Goal: Transaction & Acquisition: Purchase product/service

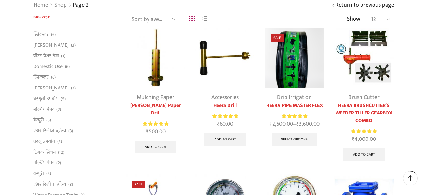
scroll to position [32, 0]
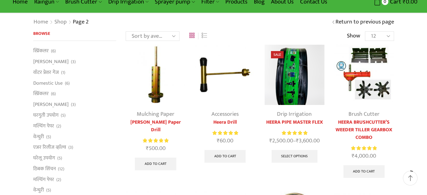
click at [365, 31] on select "12 24 36 All" at bounding box center [379, 35] width 29 height 9
select select "-1"
click option "All" at bounding box center [0, 0] width 0 height 0
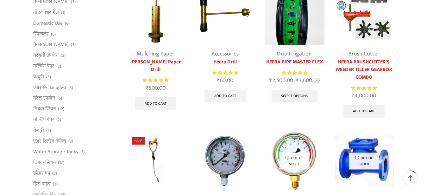
scroll to position [65, 0]
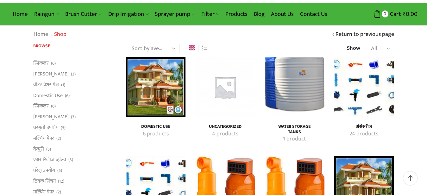
scroll to position [32, 0]
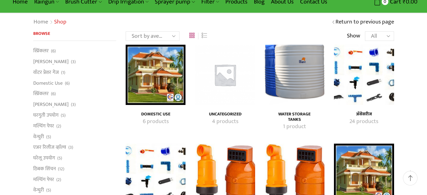
click at [363, 114] on h4 "अ‍ॅसेसरीज" at bounding box center [364, 113] width 46 height 5
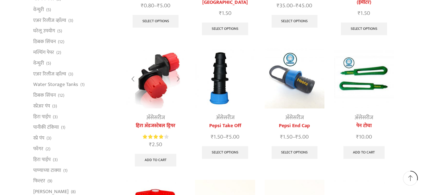
scroll to position [161, 0]
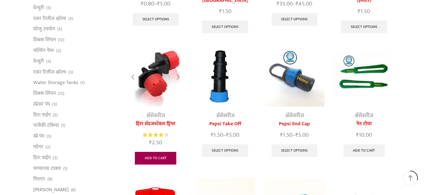
click at [152, 152] on link "Add to cart" at bounding box center [155, 158] width 41 height 13
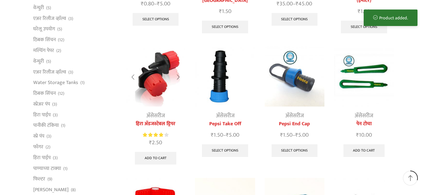
click at [152, 75] on img at bounding box center [156, 77] width 60 height 60
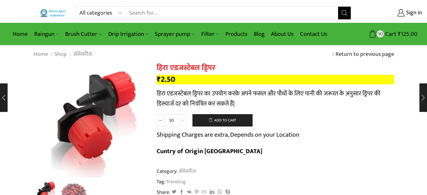
click at [181, 120] on icon at bounding box center [182, 120] width 3 height 3
click at [182, 120] on icon at bounding box center [182, 120] width 3 height 3
type input "150"
click at [226, 120] on button "Add to cart" at bounding box center [222, 120] width 60 height 13
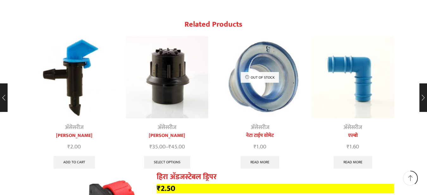
scroll to position [678, 0]
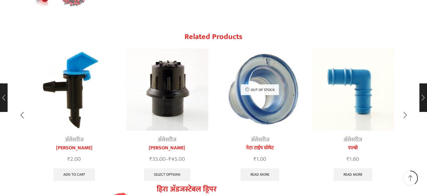
click at [260, 144] on link "नेटा टाईप ग्रोमेट" at bounding box center [260, 148] width 82 height 8
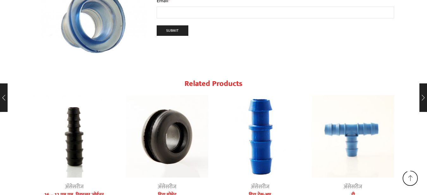
scroll to position [839, 0]
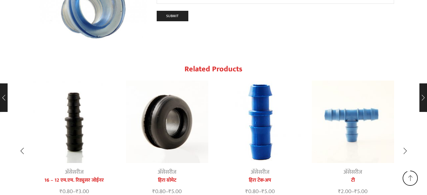
click at [160, 120] on img "2 / 10" at bounding box center [167, 121] width 82 height 82
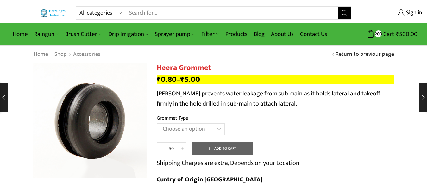
click at [183, 147] on icon at bounding box center [182, 148] width 3 height 3
type input "60"
click at [157, 123] on select "Choose an option 12MM Grommet 16MM Grommet (J) 20MM Grommet" at bounding box center [191, 129] width 68 height 12
select select "16MM Grommet (J)"
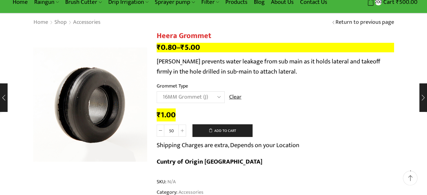
scroll to position [32, 0]
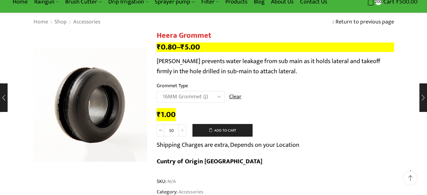
click at [183, 131] on icon at bounding box center [182, 129] width 3 height 3
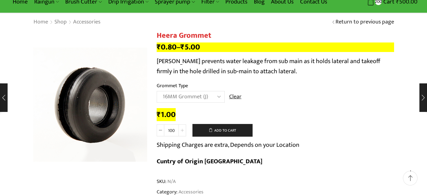
click at [183, 131] on icon at bounding box center [182, 129] width 3 height 3
click at [159, 130] on span at bounding box center [161, 130] width 8 height 12
type input "100"
click at [230, 131] on button "Add to cart" at bounding box center [222, 130] width 60 height 13
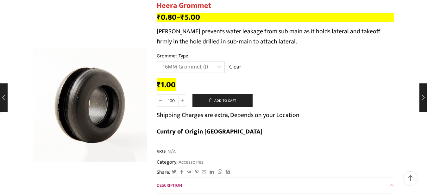
scroll to position [0, 0]
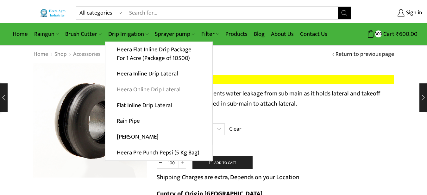
click at [151, 90] on link "Heera Online Drip Lateral" at bounding box center [158, 90] width 107 height 16
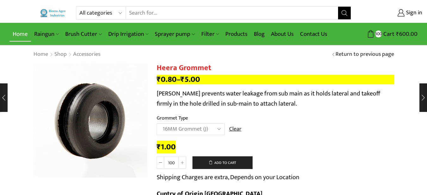
click at [23, 35] on link "Home" at bounding box center [20, 34] width 22 height 15
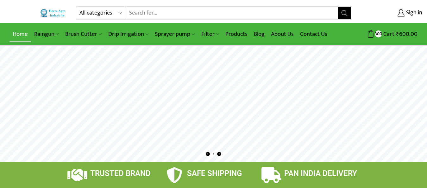
click at [19, 33] on link "Home" at bounding box center [20, 34] width 22 height 15
click at [240, 34] on link "Products" at bounding box center [236, 34] width 28 height 15
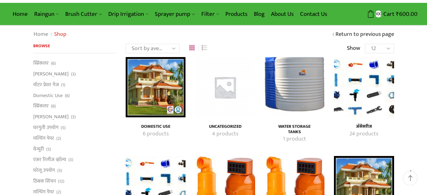
scroll to position [32, 0]
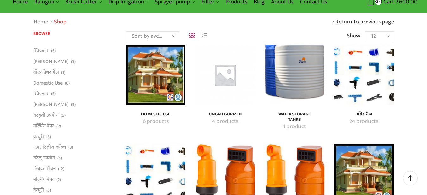
click at [362, 115] on h4 "अ‍ॅसेसरीज" at bounding box center [364, 113] width 46 height 5
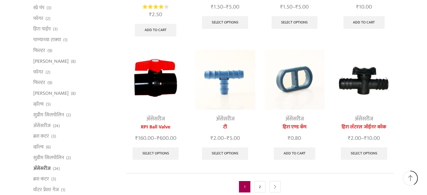
scroll to position [290, 0]
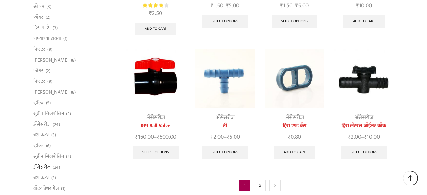
click at [361, 68] on img at bounding box center [364, 78] width 60 height 60
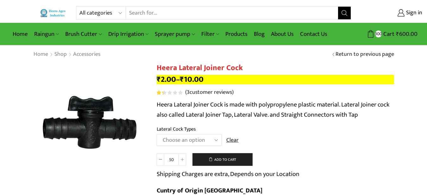
drag, startPoint x: 0, startPoint y: 0, endPoint x: 178, endPoint y: 139, distance: 225.7
click at [157, 134] on select "Choose an option 12MM 16MM 20MM" at bounding box center [189, 140] width 65 height 12
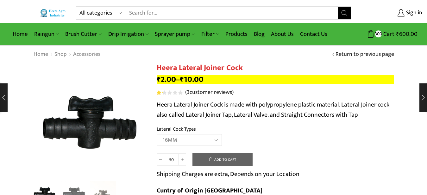
select select "16MM"
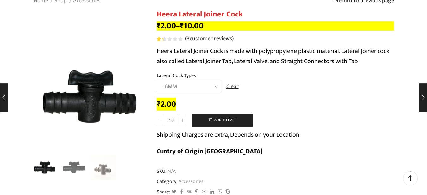
scroll to position [65, 0]
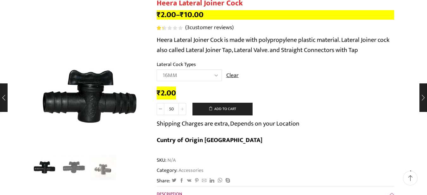
click at [184, 109] on span at bounding box center [182, 109] width 8 height 12
click at [184, 109] on icon at bounding box center [182, 108] width 3 height 3
click at [185, 109] on span at bounding box center [182, 109] width 8 height 12
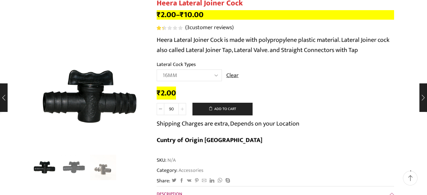
type input "100"
click at [225, 110] on button "Add to cart" at bounding box center [222, 109] width 60 height 13
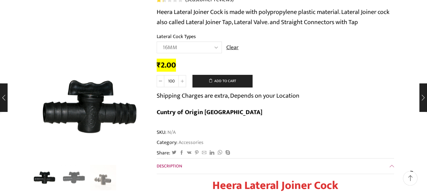
scroll to position [0, 0]
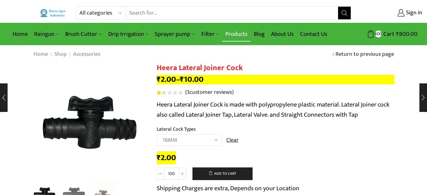
click at [236, 33] on link "Products" at bounding box center [236, 34] width 28 height 15
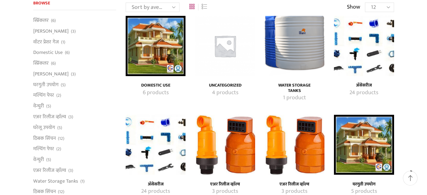
scroll to position [65, 0]
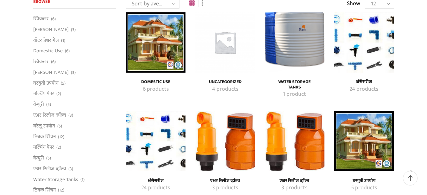
click at [363, 83] on h4 "अ‍ॅसेसरीज" at bounding box center [364, 81] width 46 height 5
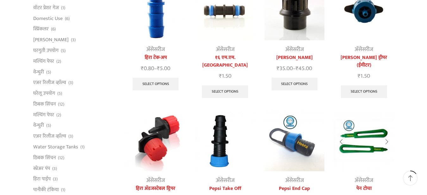
scroll to position [129, 0]
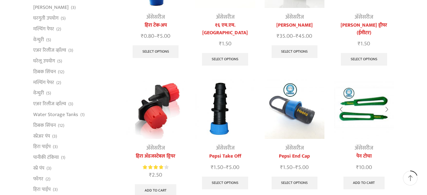
click at [384, 101] on div at bounding box center [386, 109] width 15 height 17
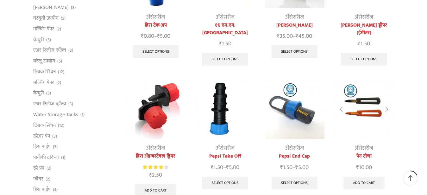
click at [367, 105] on img at bounding box center [364, 109] width 60 height 60
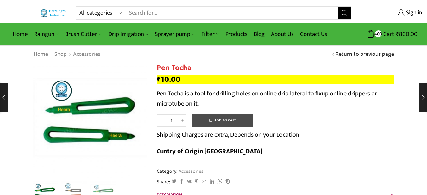
drag, startPoint x: 230, startPoint y: 121, endPoint x: 225, endPoint y: 122, distance: 5.1
click at [228, 121] on button "Add to cart" at bounding box center [222, 120] width 60 height 13
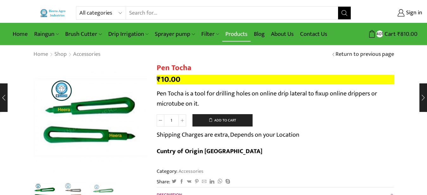
click at [239, 36] on link "Products" at bounding box center [236, 34] width 28 height 15
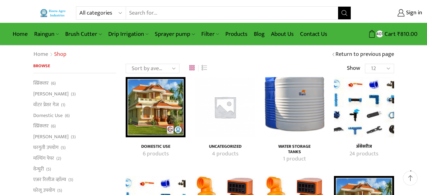
scroll to position [32, 0]
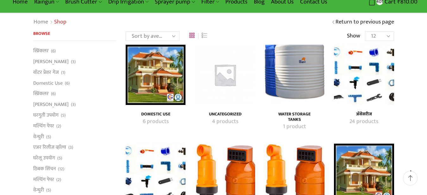
click at [362, 119] on mark "24 products" at bounding box center [363, 121] width 29 height 8
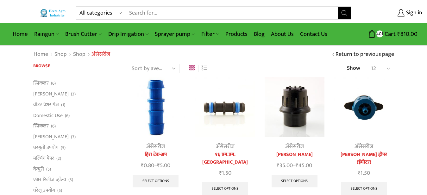
click at [365, 64] on select "12 24 36 All" at bounding box center [379, 68] width 29 height 9
select select "-1"
click option "All" at bounding box center [0, 0] width 0 height 0
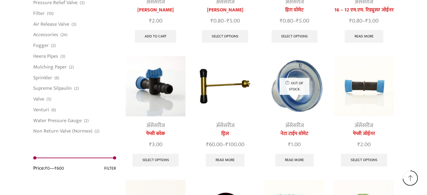
scroll to position [549, 0]
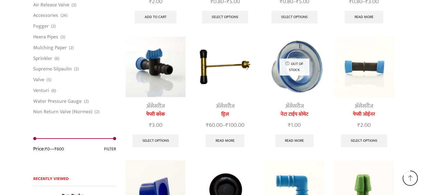
click at [231, 58] on img at bounding box center [225, 67] width 60 height 60
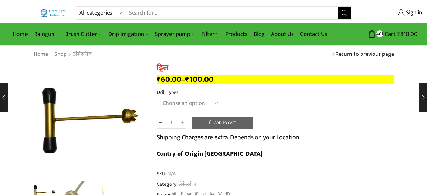
click at [157, 97] on select "Choose an option 12MM Drill 16MM Drill (J) 20MM Drill" at bounding box center [189, 103] width 65 height 12
select select "16MM Drill (J)"
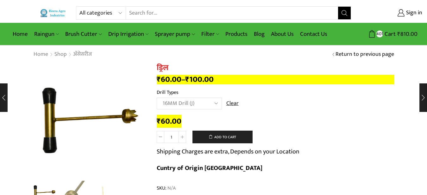
click at [347, 54] on link "Return to previous page" at bounding box center [364, 54] width 59 height 8
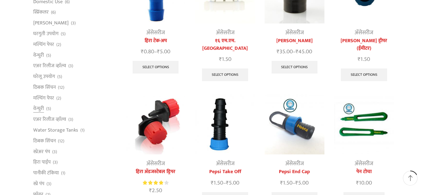
scroll to position [129, 0]
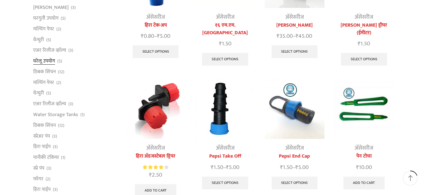
click at [44, 58] on link "घरेलू उपयोग" at bounding box center [44, 61] width 22 height 11
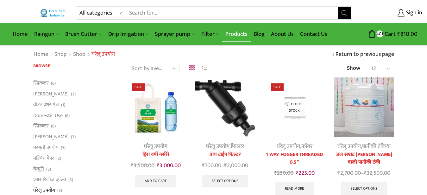
click at [230, 33] on link "Products" at bounding box center [236, 34] width 28 height 15
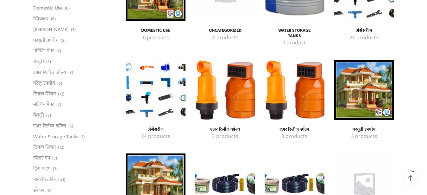
scroll to position [129, 0]
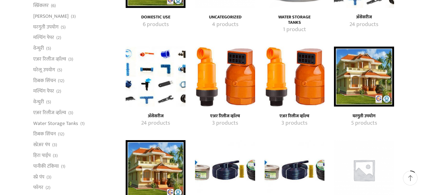
click at [363, 26] on mark "24 products" at bounding box center [363, 25] width 29 height 8
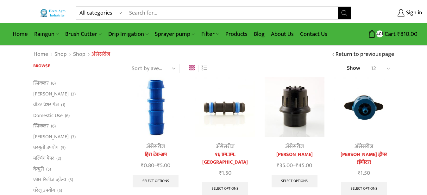
click at [365, 64] on select "12 24 36 All" at bounding box center [379, 68] width 29 height 9
select select "-1"
click option "All" at bounding box center [0, 0] width 0 height 0
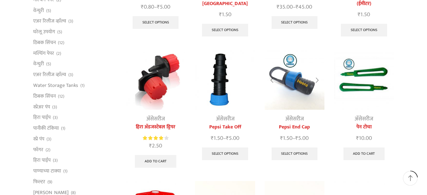
scroll to position [161, 0]
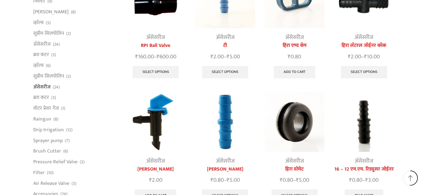
scroll to position [387, 0]
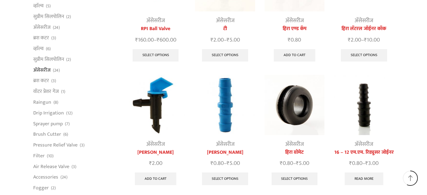
click at [157, 89] on img at bounding box center [156, 105] width 60 height 60
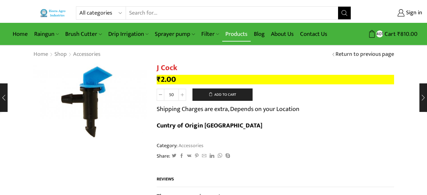
click at [236, 36] on link "Products" at bounding box center [236, 34] width 28 height 15
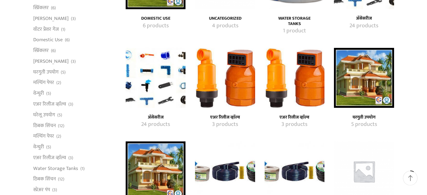
scroll to position [97, 0]
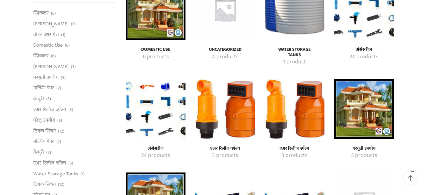
click at [159, 154] on mark "24 products" at bounding box center [155, 155] width 29 height 8
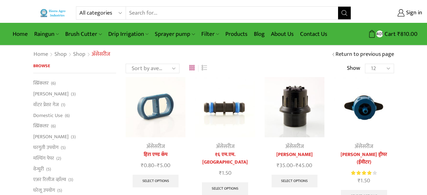
click at [365, 64] on select "12 24 36 All" at bounding box center [379, 68] width 29 height 9
select select "-1"
click option "All" at bounding box center [0, 0] width 0 height 0
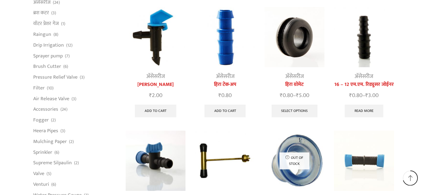
scroll to position [420, 0]
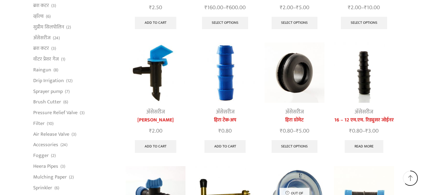
click at [364, 116] on link "16 – 12 एम.एम. रिड्युसर जोईनर" at bounding box center [364, 120] width 60 height 8
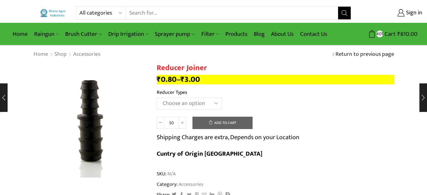
click at [157, 97] on select "Choose an option 12 X 16 16 X 20" at bounding box center [189, 103] width 65 height 12
click at [235, 33] on link "Products" at bounding box center [236, 34] width 28 height 15
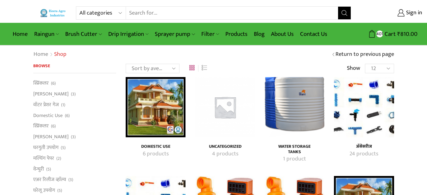
scroll to position [32, 0]
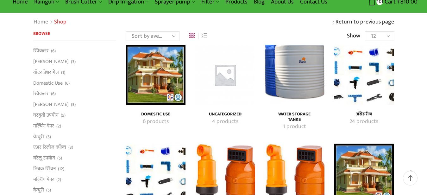
click at [363, 121] on mark "24 products" at bounding box center [363, 121] width 29 height 8
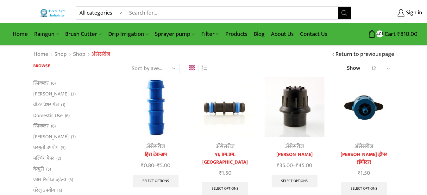
select select "-1"
click option "All" at bounding box center [0, 0] width 0 height 0
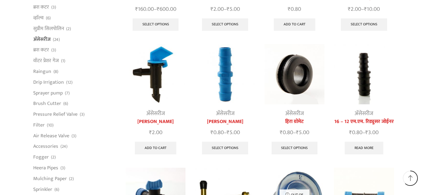
scroll to position [420, 0]
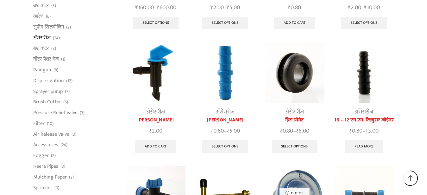
click at [154, 107] on link "अ‍ॅसेसरीज" at bounding box center [155, 111] width 19 height 9
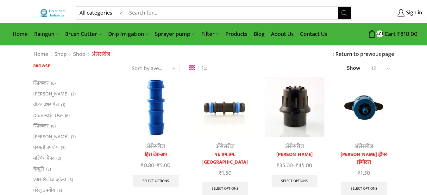
select select "-1"
click option "All" at bounding box center [0, 0] width 0 height 0
click at [370, 107] on img at bounding box center [364, 107] width 60 height 60
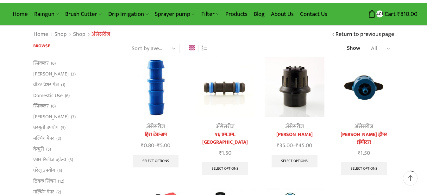
scroll to position [140, 0]
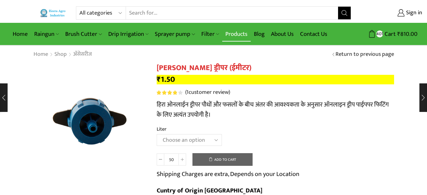
click at [240, 34] on link "Products" at bounding box center [236, 34] width 28 height 15
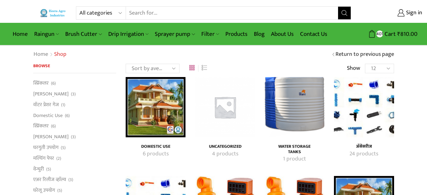
click at [365, 153] on mark "24 products" at bounding box center [363, 154] width 29 height 8
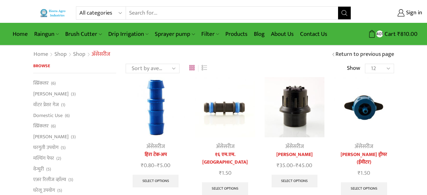
click at [365, 64] on select "12 24 36 All" at bounding box center [379, 68] width 29 height 9
select select "-1"
click option "All" at bounding box center [0, 0] width 0 height 0
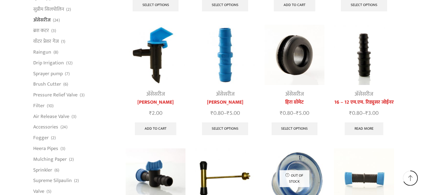
scroll to position [422, 0]
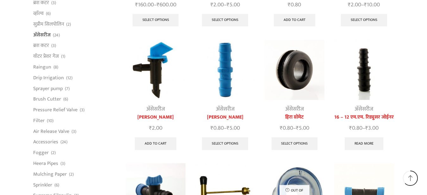
click at [156, 113] on link "जे कॉक" at bounding box center [156, 117] width 60 height 8
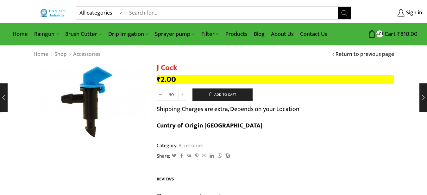
click at [182, 95] on icon at bounding box center [182, 94] width 3 height 3
click at [184, 95] on icon at bounding box center [182, 94] width 3 height 3
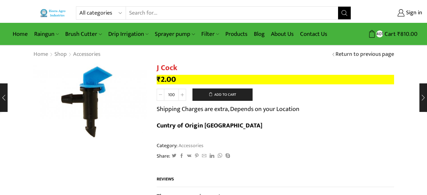
click at [161, 95] on icon at bounding box center [160, 94] width 3 height 3
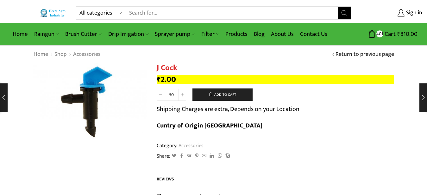
click at [161, 95] on icon at bounding box center [160, 94] width 3 height 3
click at [184, 95] on span at bounding box center [182, 95] width 8 height 12
type input "60"
click at [215, 95] on button "Add to cart" at bounding box center [222, 94] width 60 height 13
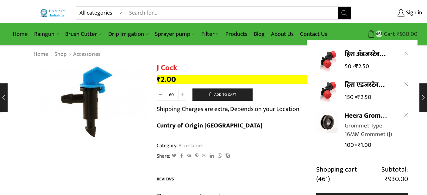
click at [411, 32] on bdi "₹ 930.00" at bounding box center [407, 34] width 21 height 10
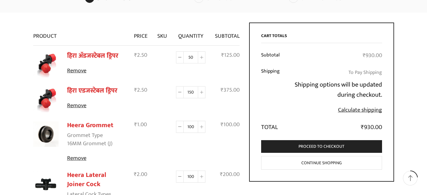
scroll to position [65, 0]
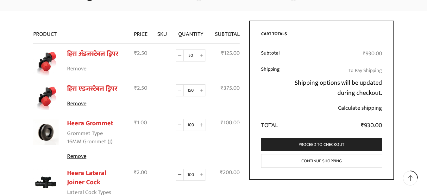
click at [77, 68] on link "Remove" at bounding box center [95, 69] width 57 height 8
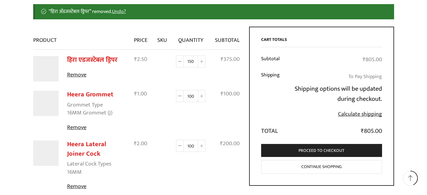
scroll to position [87, 0]
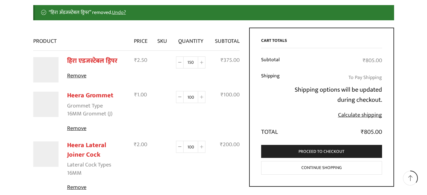
click at [321, 167] on link "Continue shopping" at bounding box center [321, 168] width 121 height 14
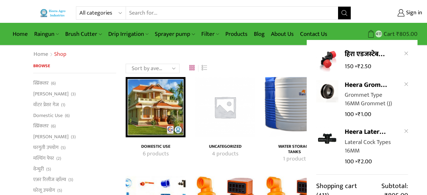
click at [391, 35] on span "Cart" at bounding box center [388, 34] width 13 height 9
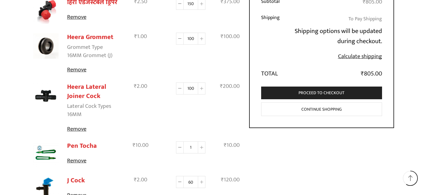
scroll to position [129, 0]
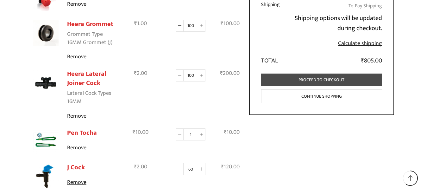
click at [324, 77] on link "Proceed to checkout" at bounding box center [321, 79] width 121 height 13
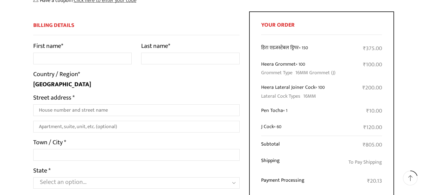
scroll to position [65, 0]
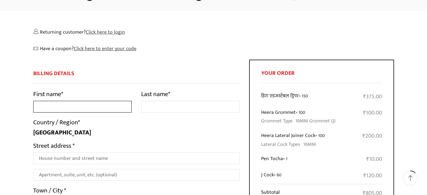
click at [53, 103] on input "First name *" at bounding box center [82, 107] width 98 height 12
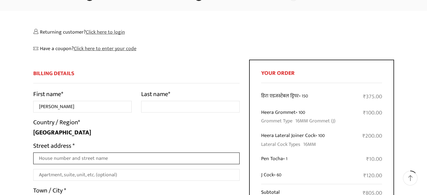
click at [61, 156] on input "Street address *" at bounding box center [136, 158] width 207 height 12
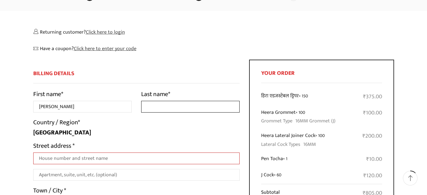
click at [176, 104] on input "Last name *" at bounding box center [190, 107] width 98 height 12
drag, startPoint x: 58, startPoint y: 106, endPoint x: 82, endPoint y: 107, distance: 24.1
click at [82, 107] on input "[PERSON_NAME]" at bounding box center [82, 107] width 98 height 12
type input "MUKESH"
click at [158, 107] on input "Last name *" at bounding box center [190, 107] width 98 height 12
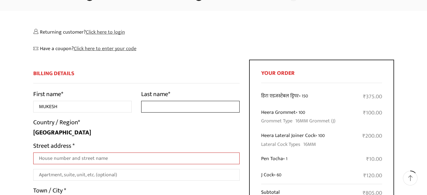
paste input "JOSHI"
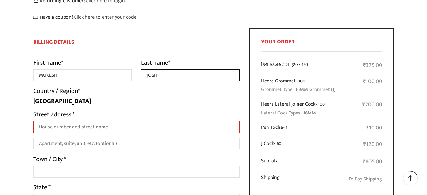
scroll to position [97, 0]
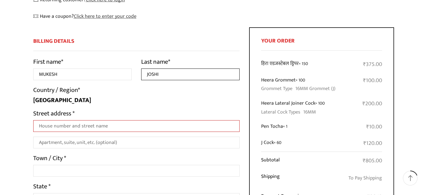
type input "JOSHI"
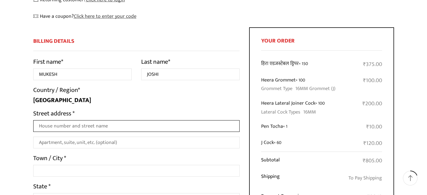
click at [49, 127] on input "Street address *" at bounding box center [136, 126] width 207 height 12
type input "NEAR RAJASTHAN GRAMIN BANK"
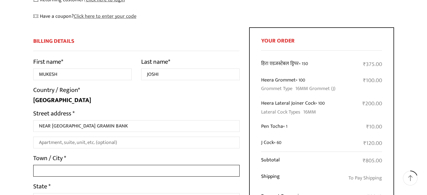
click at [67, 173] on input "Town / City *" at bounding box center [136, 171] width 207 height 12
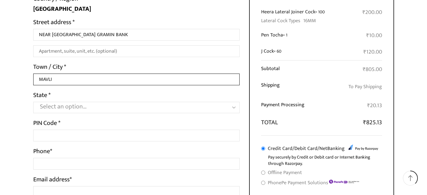
scroll to position [194, 0]
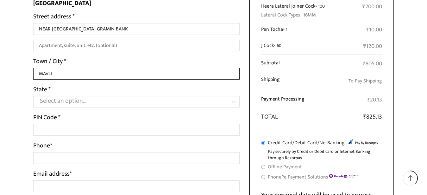
type input "MAVLI"
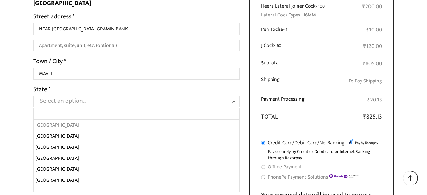
click at [70, 101] on span "Select an option…" at bounding box center [63, 100] width 47 height 11
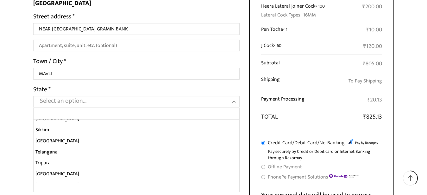
scroll to position [230, 0]
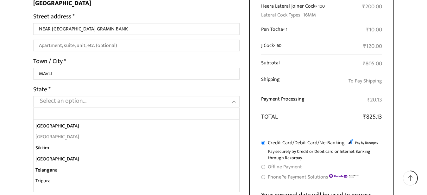
select select "RJ"
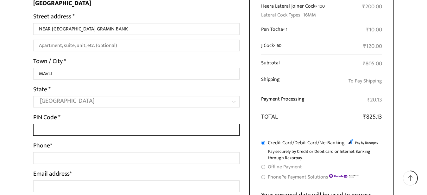
click at [50, 130] on input "PIN Code *" at bounding box center [136, 130] width 207 height 12
type input "3"
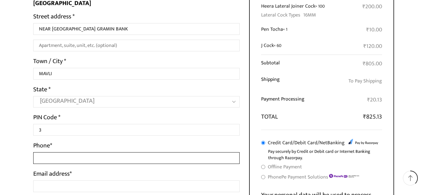
click at [48, 158] on input "Phone *" at bounding box center [136, 158] width 207 height 12
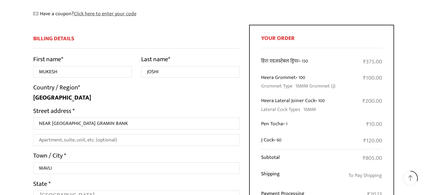
scroll to position [97, 0]
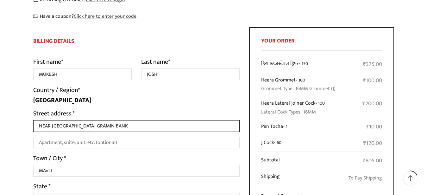
drag, startPoint x: 39, startPoint y: 126, endPoint x: 109, endPoint y: 127, distance: 70.6
click at [109, 127] on input "NEAR RAJASTHAN GRAMIN BANK" at bounding box center [136, 126] width 207 height 12
click at [111, 124] on input "NEAR RAJASTHAN GRAMIN BANK" at bounding box center [136, 126] width 207 height 12
type input "N"
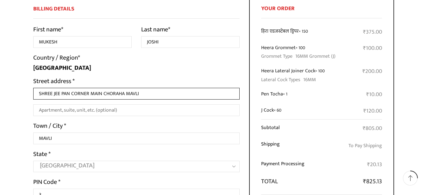
type input "SHREE JEE PAN CORNER MAIN CHORAHA MAVLI"
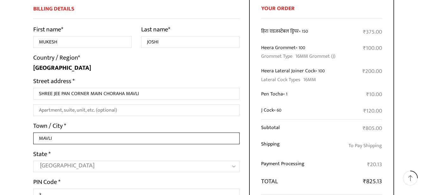
click at [66, 137] on input "MAVLI" at bounding box center [136, 138] width 207 height 12
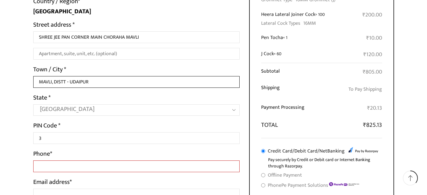
scroll to position [194, 0]
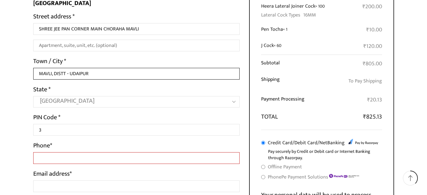
type input "MAVLI, DISTT - UDAIPUR"
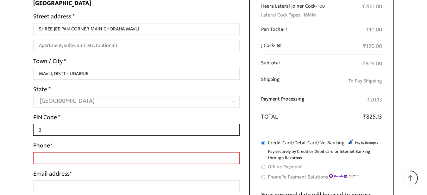
click at [49, 130] on input "3" at bounding box center [136, 130] width 207 height 12
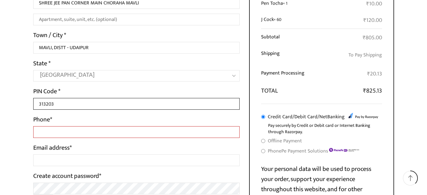
scroll to position [226, 0]
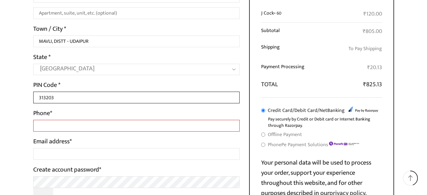
type input "313203"
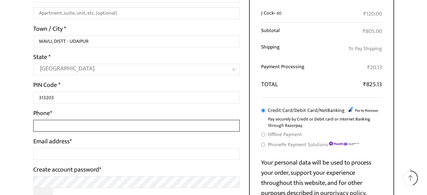
click at [52, 128] on input "Phone *" at bounding box center [136, 126] width 207 height 12
type input "9784178576"
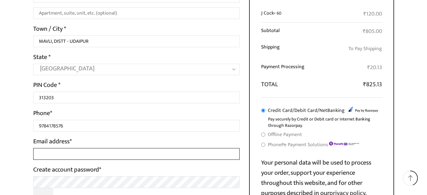
click at [47, 149] on input "Email address *" at bounding box center [136, 154] width 207 height 12
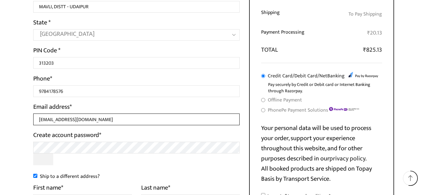
scroll to position [323, 0]
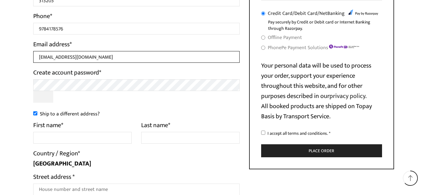
type input "[EMAIL_ADDRESS][DOMAIN_NAME]"
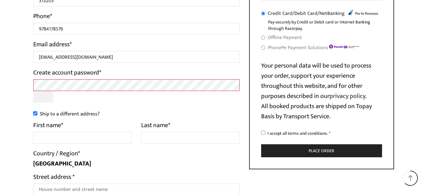
click at [122, 165] on span "India" at bounding box center [136, 163] width 207 height 7
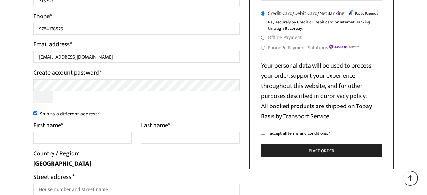
click at [35, 115] on input "Ship to a different address?" at bounding box center [35, 113] width 4 height 4
checkbox input "false"
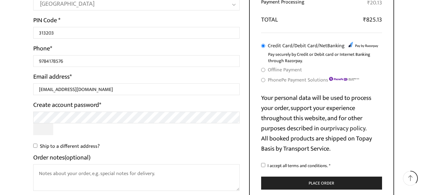
scroll to position [306, 0]
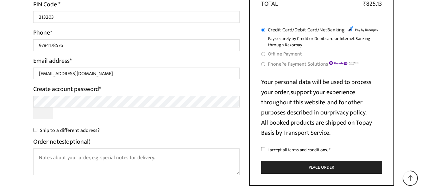
click at [264, 151] on input "I accept all terms and conditions. *" at bounding box center [263, 149] width 4 height 4
checkbox input "true"
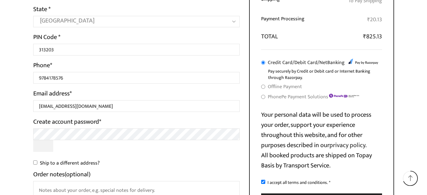
scroll to position [274, 0]
click at [264, 88] on input "Offline Payment" at bounding box center [263, 86] width 4 height 4
radio input "true"
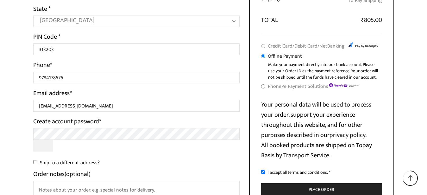
click at [264, 88] on input "PhonePe Payment Solutions" at bounding box center [263, 86] width 4 height 4
radio input "true"
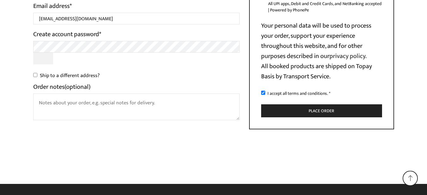
scroll to position [402, 0]
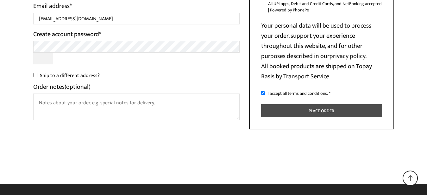
click at [313, 111] on button "Place order" at bounding box center [321, 110] width 121 height 13
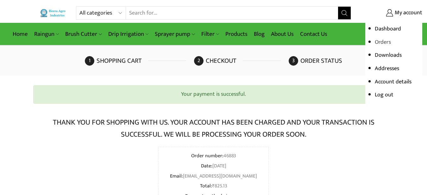
click at [385, 42] on link "Orders" at bounding box center [383, 41] width 16 height 9
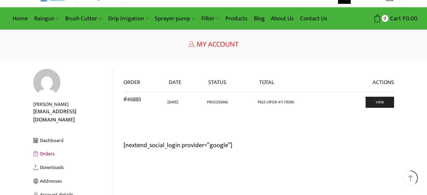
scroll to position [32, 0]
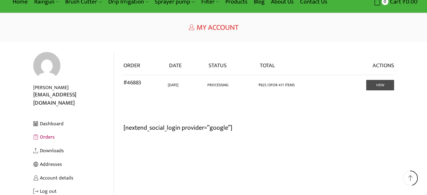
click at [372, 85] on link "View" at bounding box center [380, 85] width 28 height 10
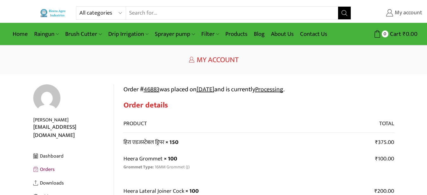
click at [403, 12] on span "My account" at bounding box center [407, 13] width 29 height 8
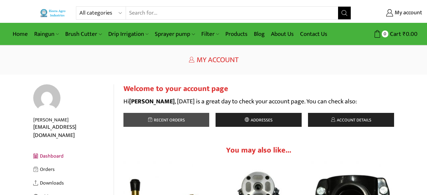
click at [164, 119] on span "Recent orders" at bounding box center [168, 119] width 33 height 7
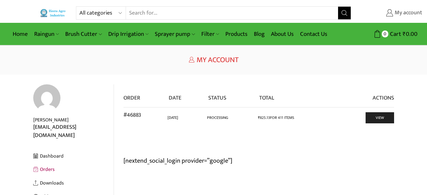
click at [402, 12] on span "My account" at bounding box center [407, 13] width 29 height 8
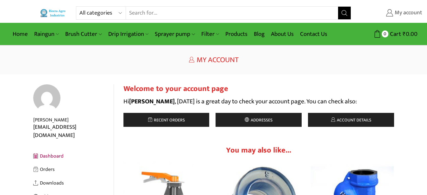
click at [390, 14] on icon at bounding box center [389, 12] width 7 height 7
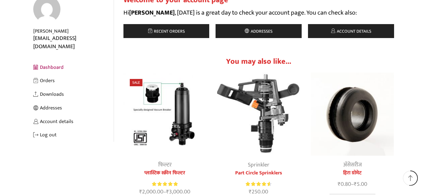
scroll to position [129, 0]
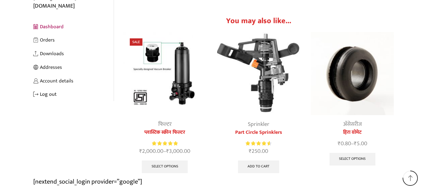
click at [39, 88] on link "Log out" at bounding box center [73, 94] width 80 height 14
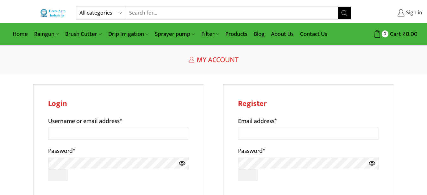
click at [412, 15] on span "Sign in" at bounding box center [413, 13] width 18 height 8
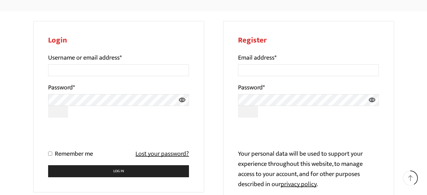
scroll to position [65, 0]
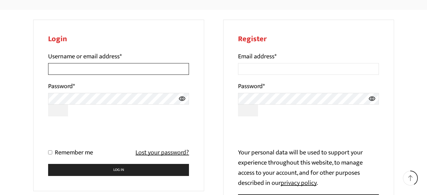
click at [79, 67] on input "Username or email address *" at bounding box center [118, 69] width 141 height 12
type input "m"
type input "[PERSON_NAME]"
click at [184, 99] on icon at bounding box center [181, 99] width 7 height 12
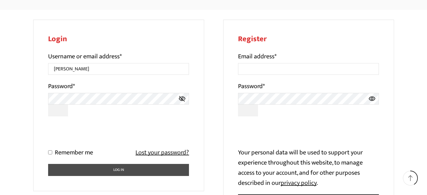
click at [123, 169] on button "Log in" at bounding box center [118, 170] width 141 height 12
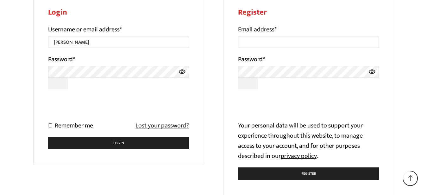
scroll to position [129, 0]
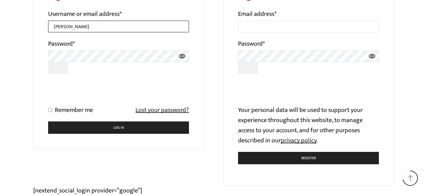
drag, startPoint x: 73, startPoint y: 28, endPoint x: 101, endPoint y: 32, distance: 28.2
click at [74, 28] on input "[PERSON_NAME]" at bounding box center [118, 27] width 141 height 12
type input "MUKESHJOSHI"
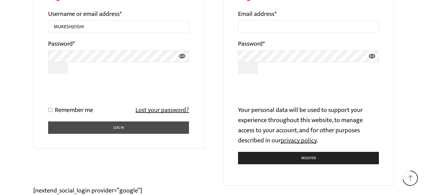
click at [122, 129] on button "Log in" at bounding box center [118, 127] width 141 height 12
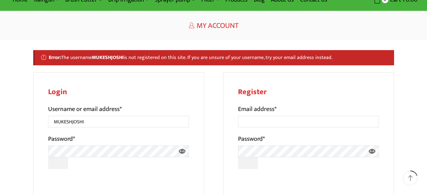
scroll to position [32, 0]
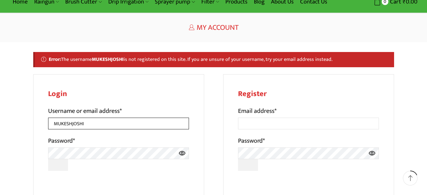
click at [93, 122] on input "MUKESHJOSHI" at bounding box center [118, 123] width 141 height 12
type input "M"
type input "J"
type input "[EMAIL_ADDRESS][DOMAIN_NAME]"
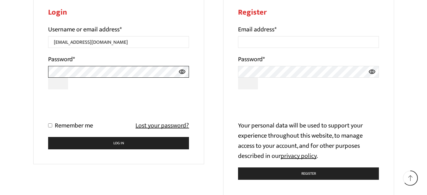
scroll to position [129, 0]
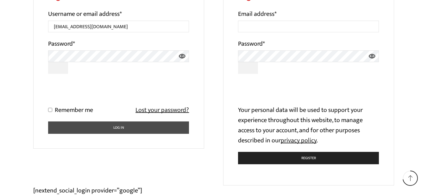
click at [120, 126] on button "Log in" at bounding box center [118, 127] width 141 height 12
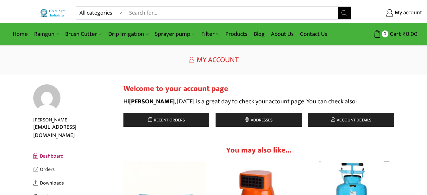
click at [268, 71] on div "Return to previous page Home My Account" at bounding box center [213, 60] width 427 height 29
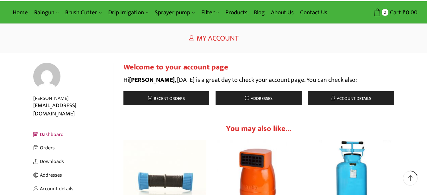
scroll to position [32, 0]
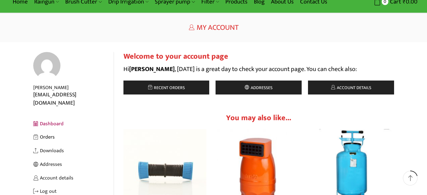
click at [53, 131] on link "Orders" at bounding box center [73, 137] width 80 height 14
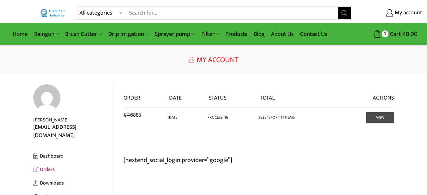
click at [383, 118] on link "View" at bounding box center [380, 117] width 28 height 10
